Goal: Task Accomplishment & Management: Use online tool/utility

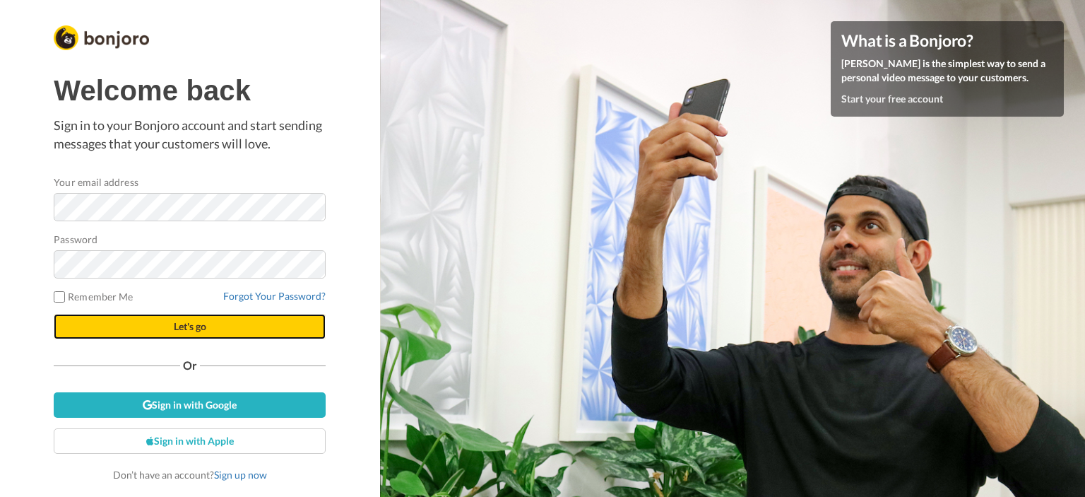
click at [181, 326] on span "Let's go" at bounding box center [190, 326] width 32 height 12
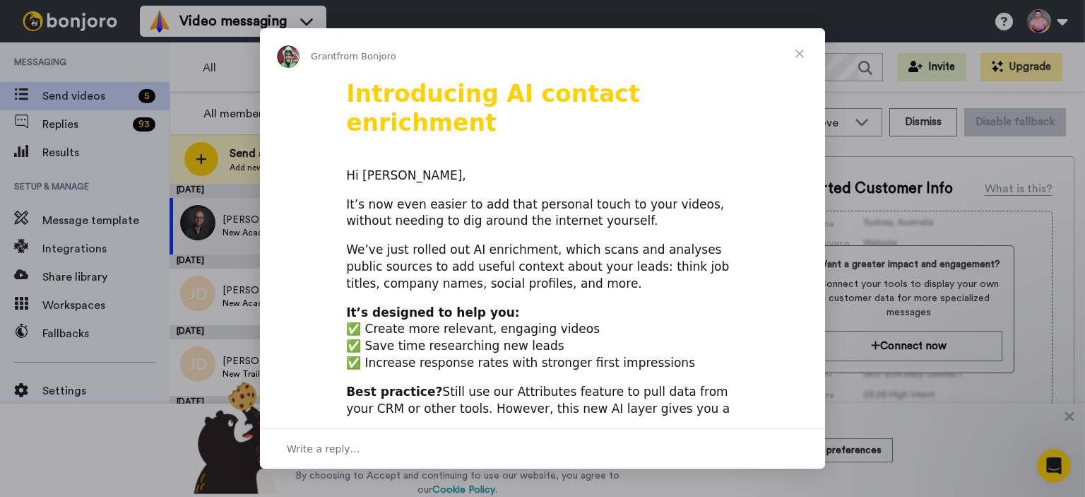
click at [798, 55] on span "Close" at bounding box center [799, 53] width 51 height 51
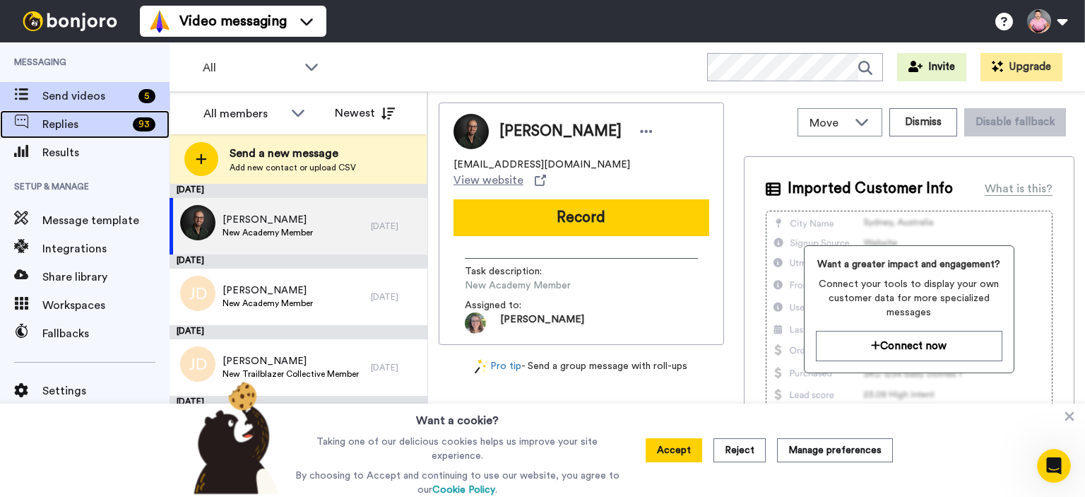
click at [88, 124] on span "Replies" at bounding box center [84, 124] width 85 height 17
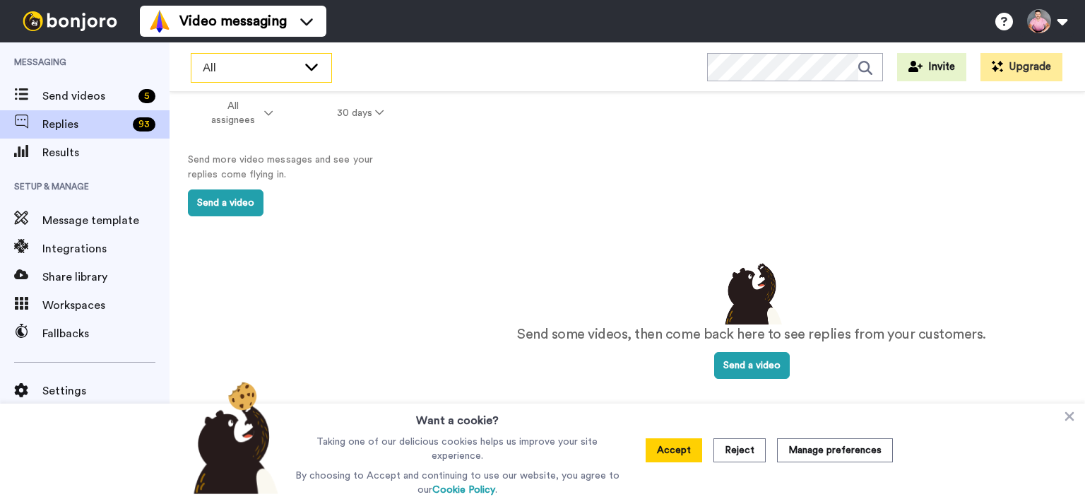
click at [312, 73] on div "All" at bounding box center [261, 68] width 140 height 28
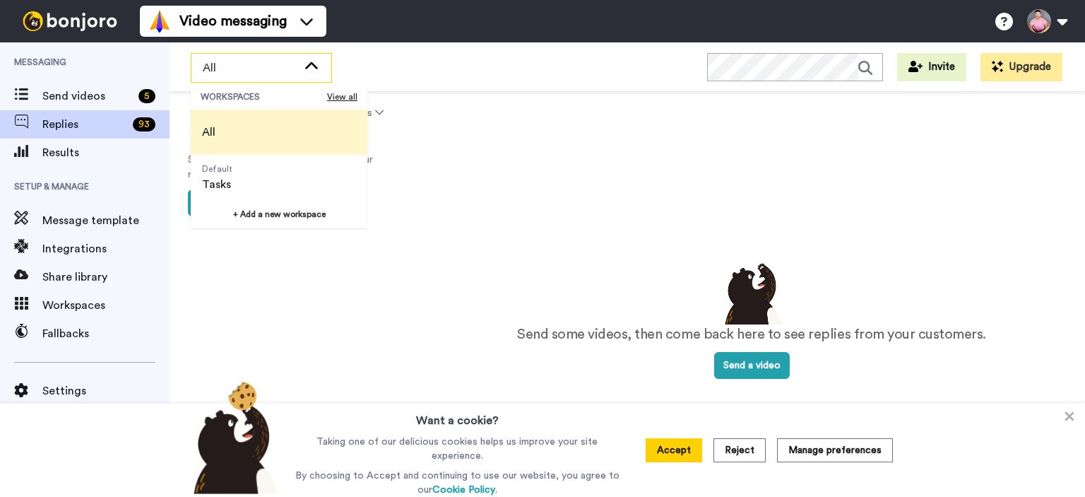
click at [312, 73] on div "All" at bounding box center [261, 68] width 140 height 28
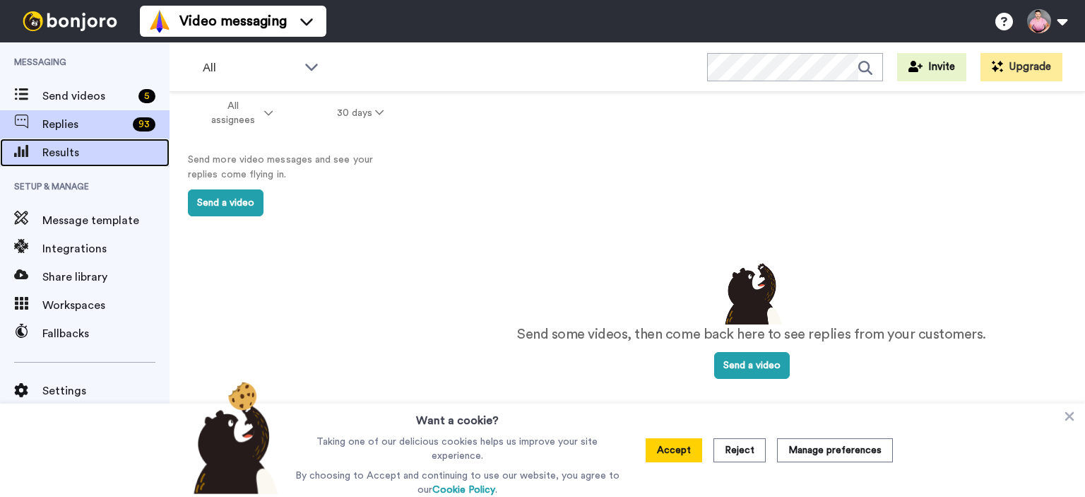
click at [95, 145] on span "Results" at bounding box center [105, 152] width 127 height 17
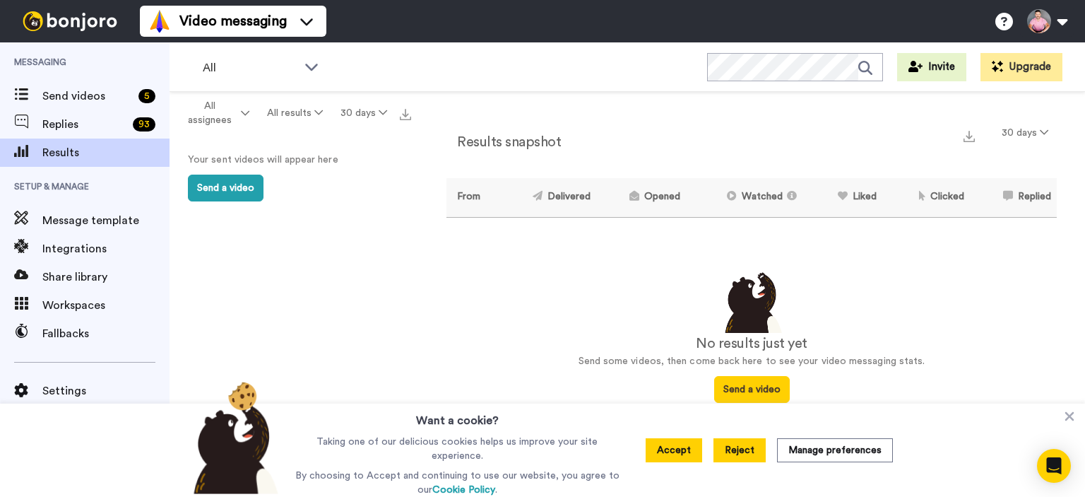
click at [745, 448] on button "Reject" at bounding box center [739, 450] width 52 height 24
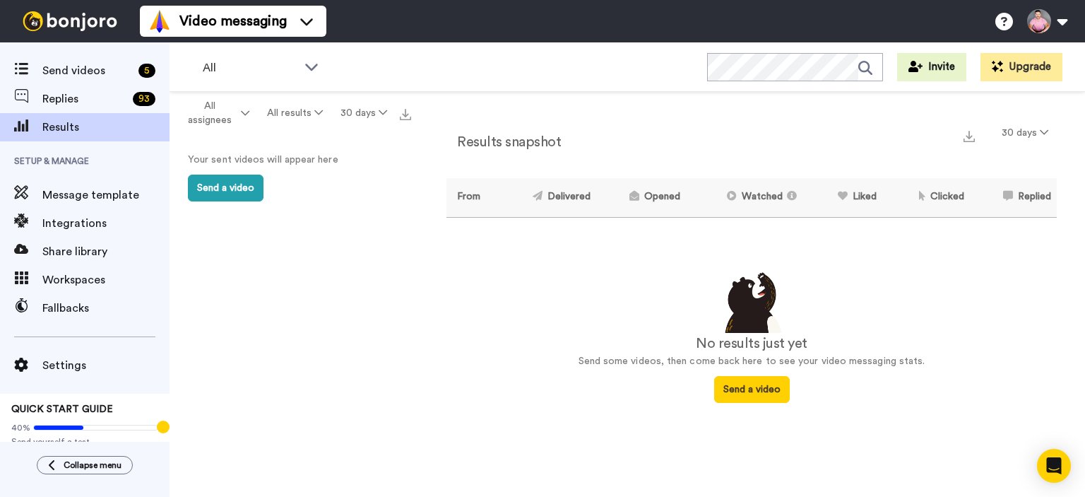
scroll to position [39, 0]
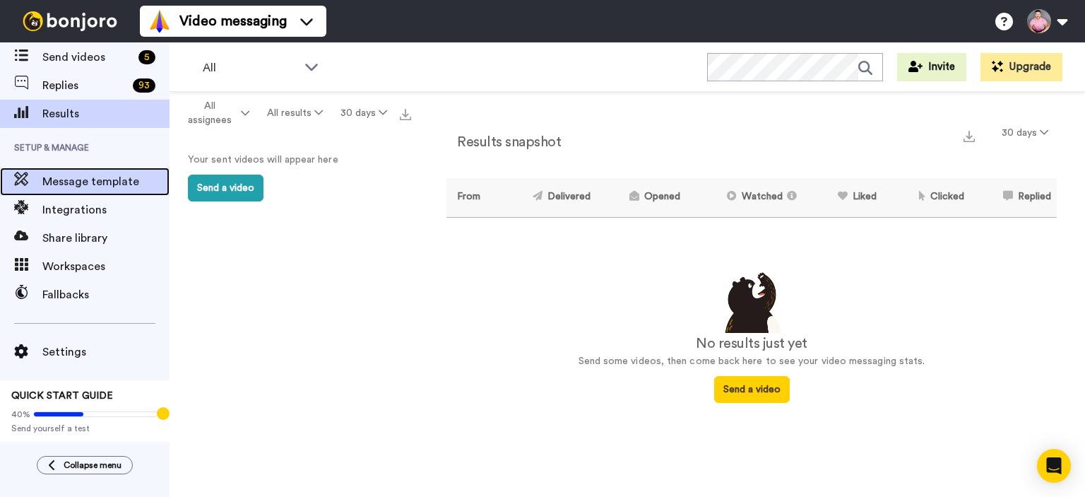
click at [93, 177] on span "Message template" at bounding box center [105, 181] width 127 height 17
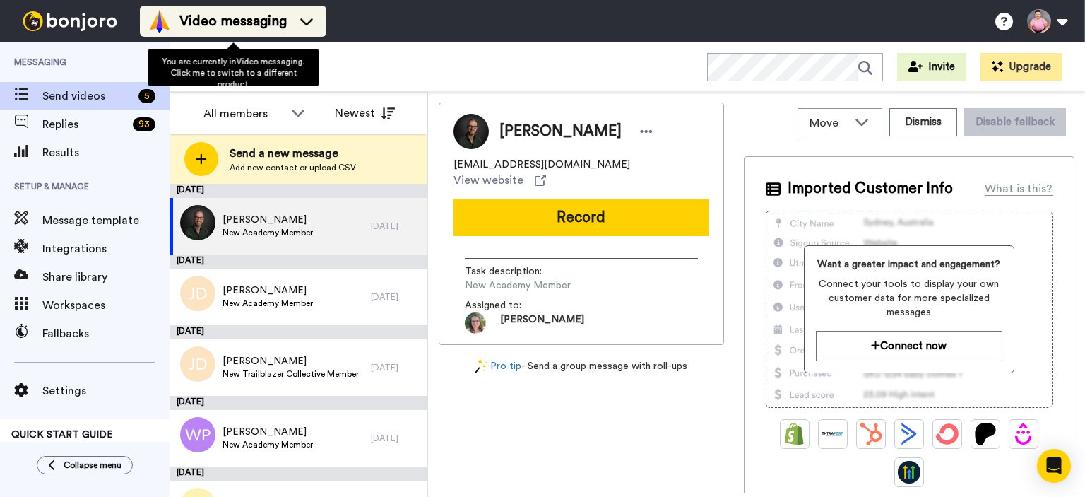
click at [283, 25] on span "Video messaging" at bounding box center [232, 21] width 107 height 20
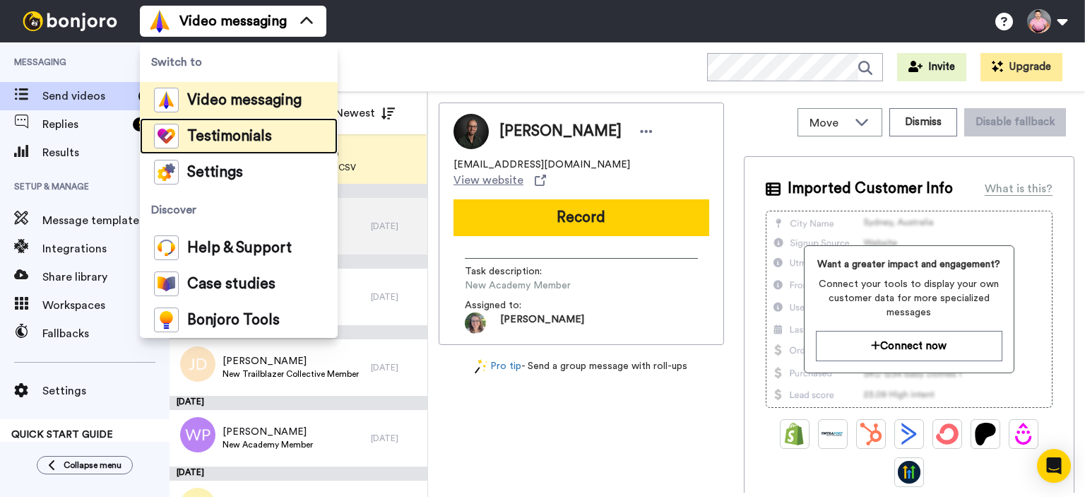
click at [239, 129] on span "Testimonials" at bounding box center [229, 136] width 85 height 14
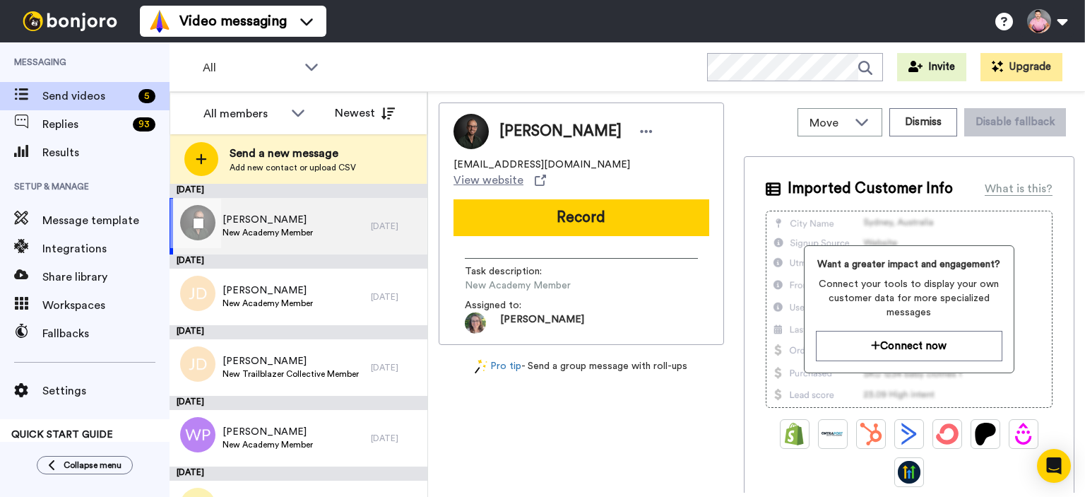
click at [261, 222] on span "[PERSON_NAME]" at bounding box center [268, 220] width 90 height 14
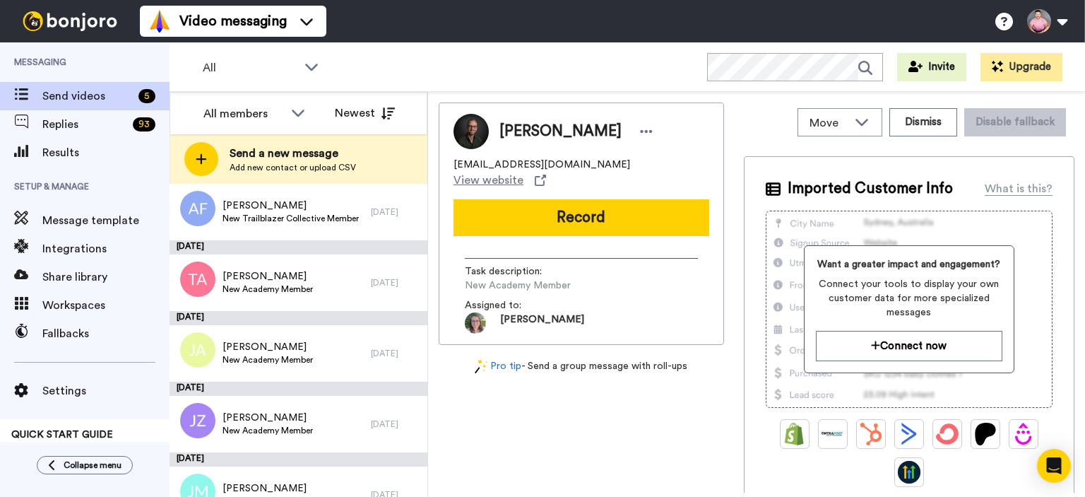
scroll to position [1283, 0]
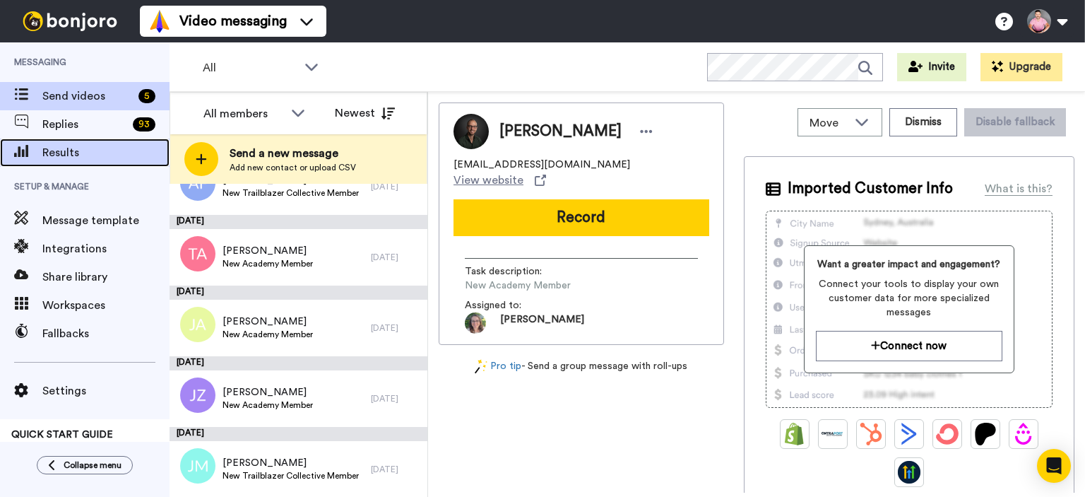
click at [71, 148] on span "Results" at bounding box center [105, 152] width 127 height 17
